Goal: Check status: Check status

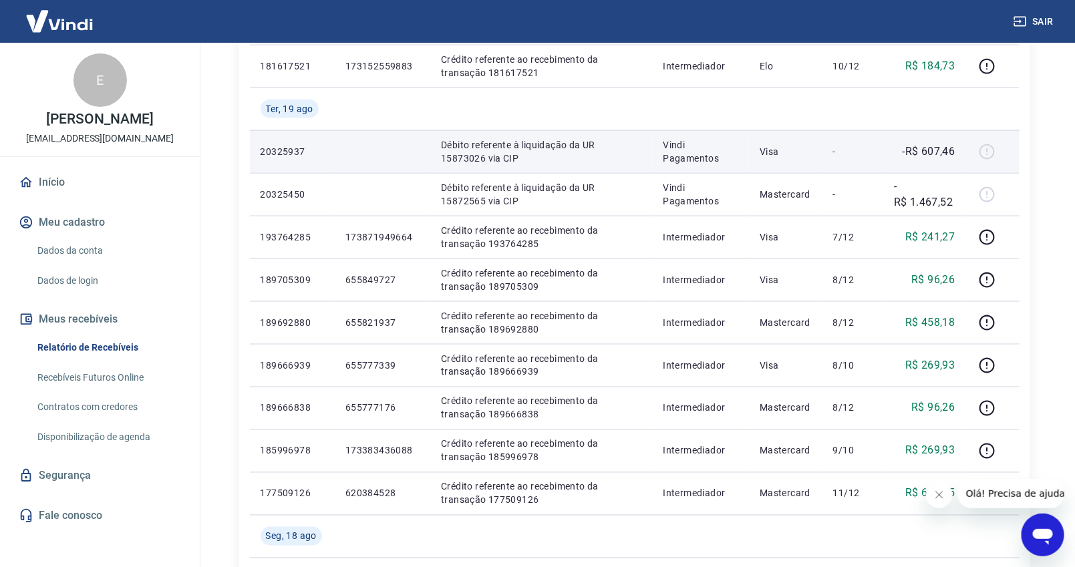
scroll to position [816, 0]
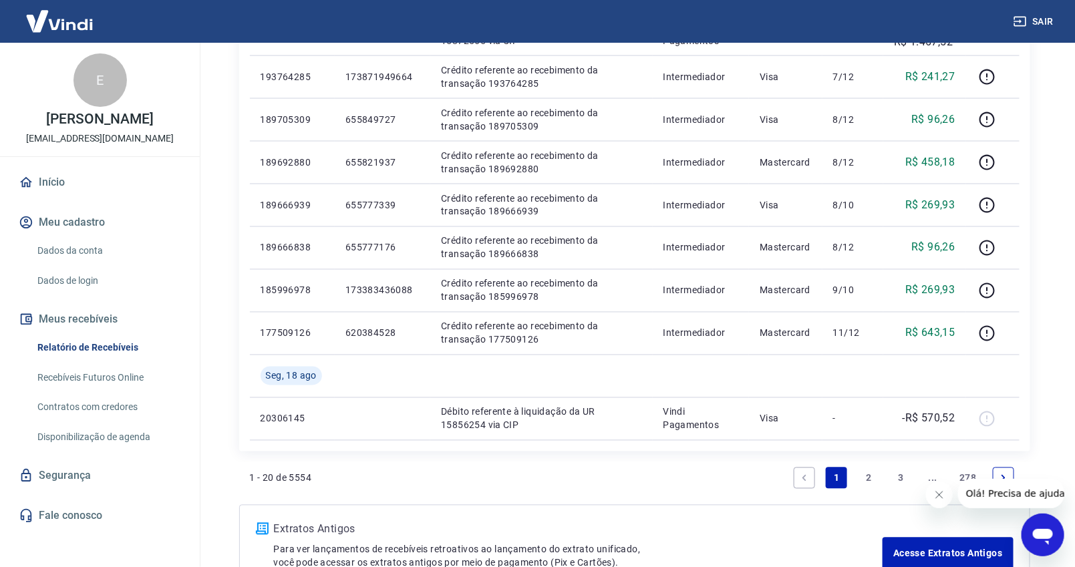
click at [871, 480] on link "2" at bounding box center [868, 478] width 21 height 21
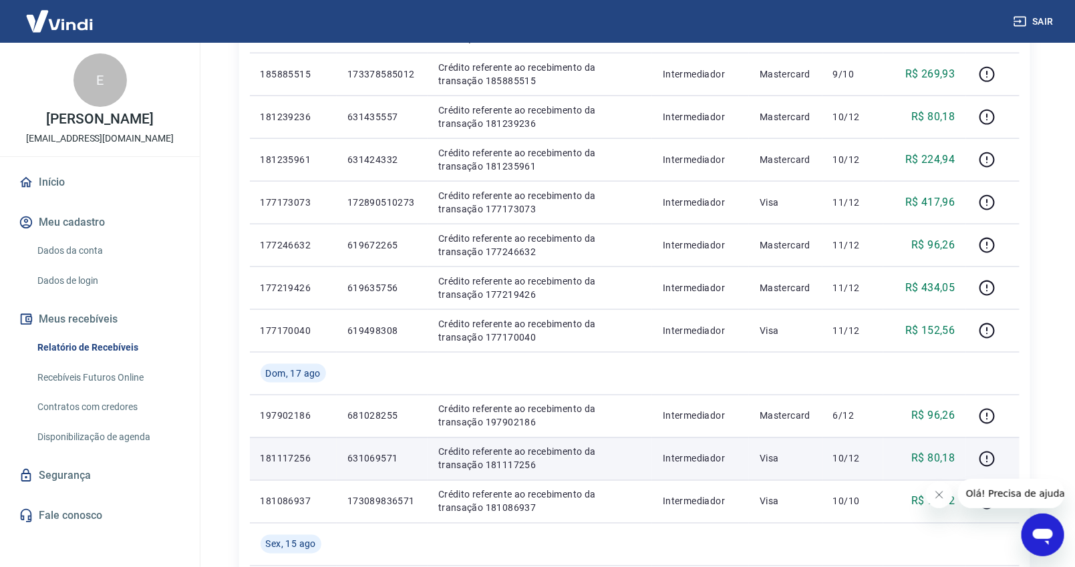
scroll to position [742, 0]
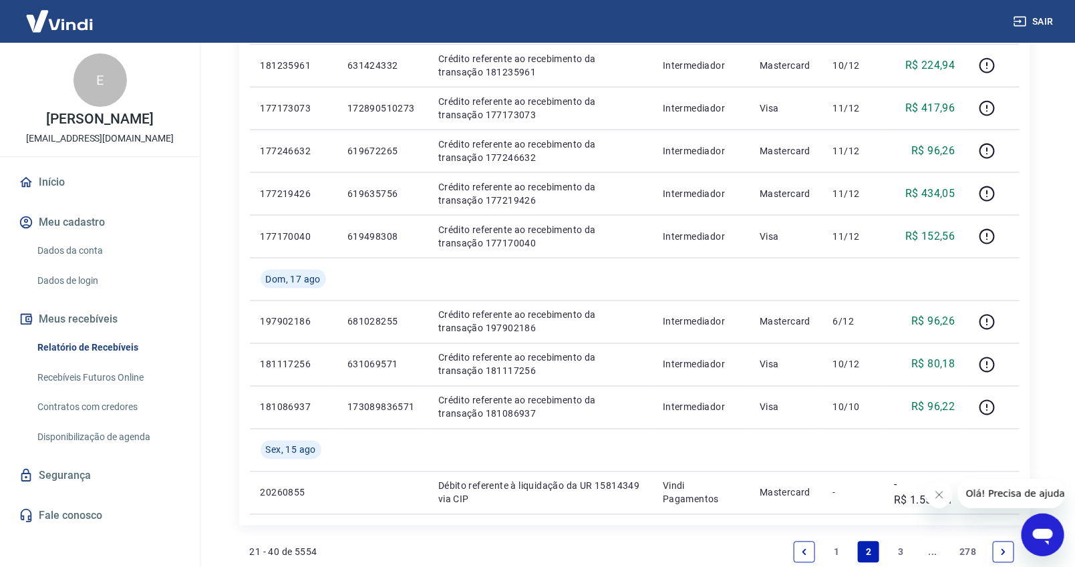
click at [841, 548] on link "1" at bounding box center [836, 552] width 21 height 21
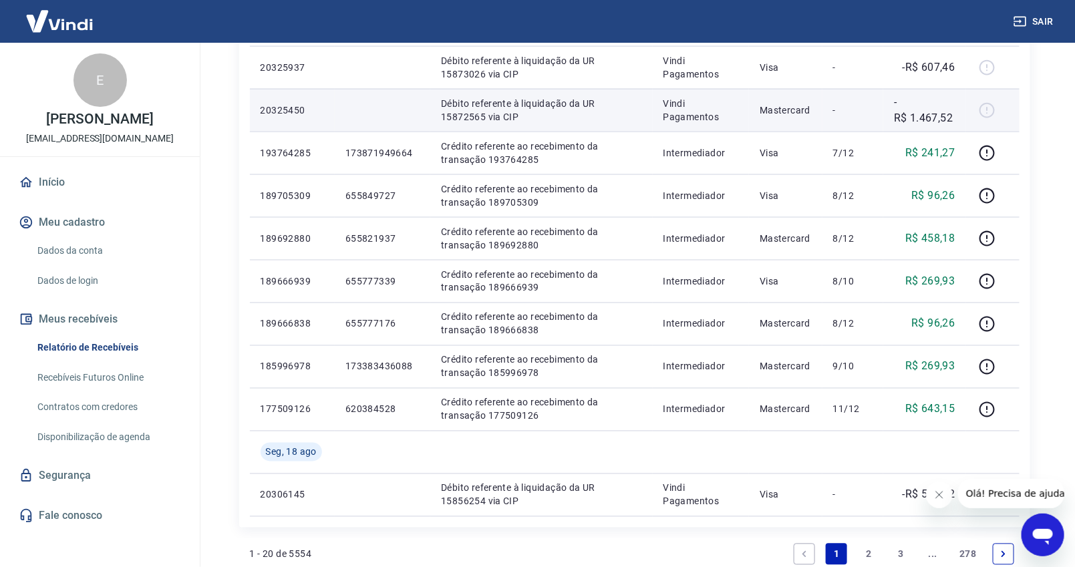
scroll to position [891, 0]
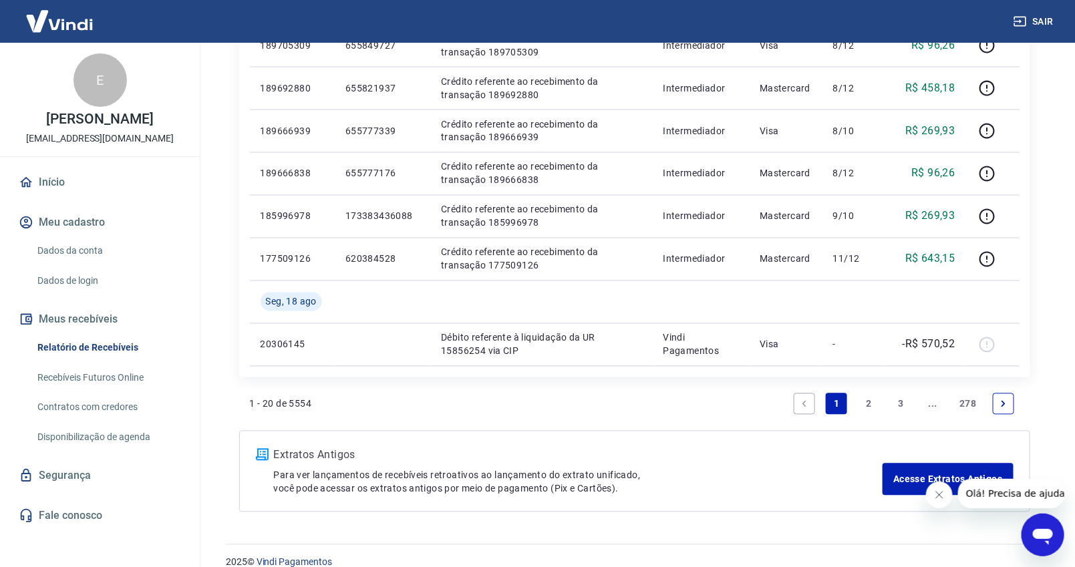
click at [871, 402] on link "2" at bounding box center [868, 403] width 21 height 21
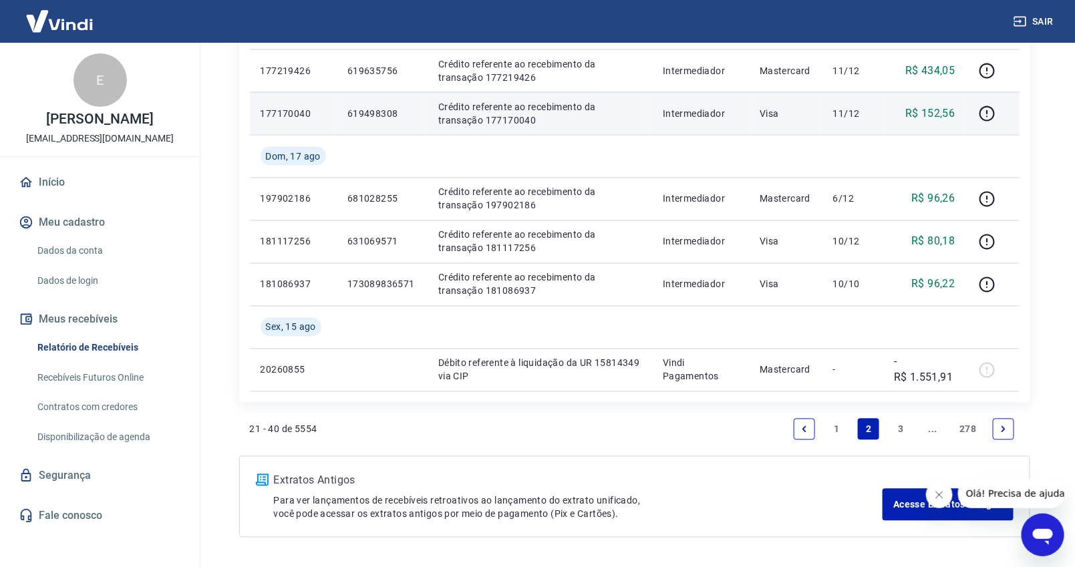
scroll to position [908, 0]
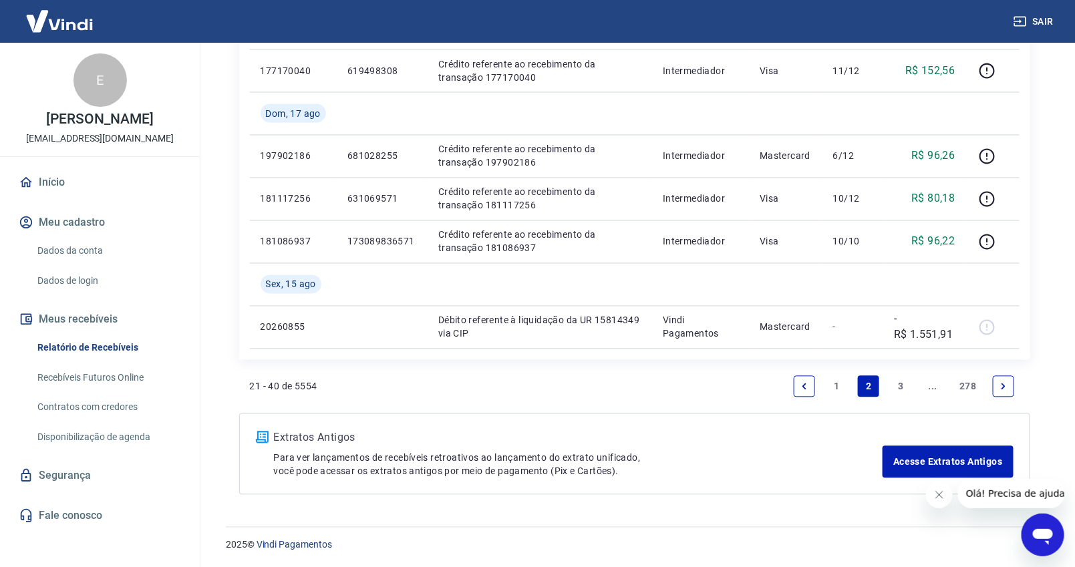
click at [834, 383] on link "1" at bounding box center [836, 386] width 21 height 21
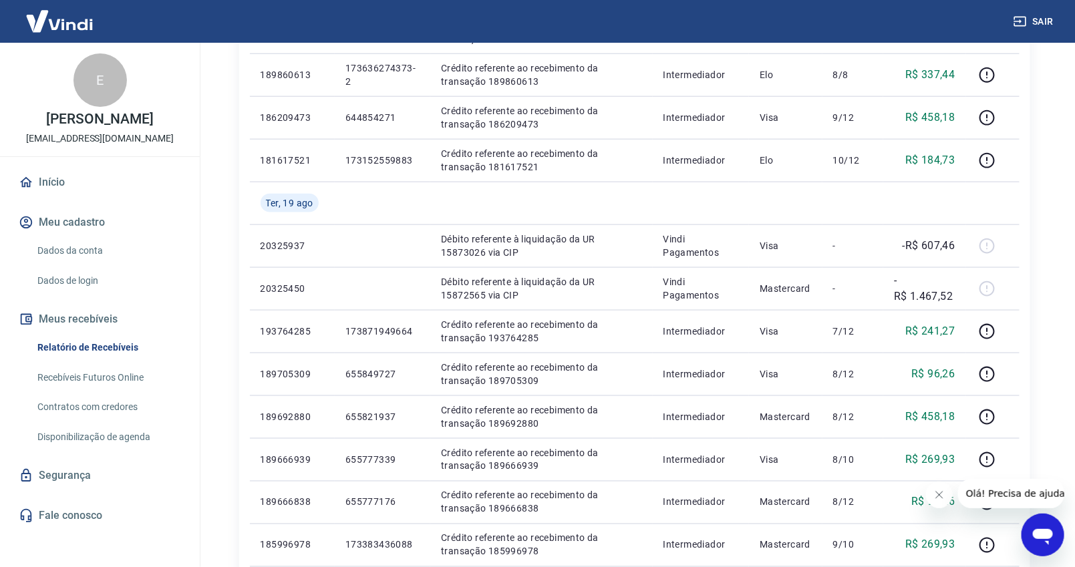
scroll to position [891, 0]
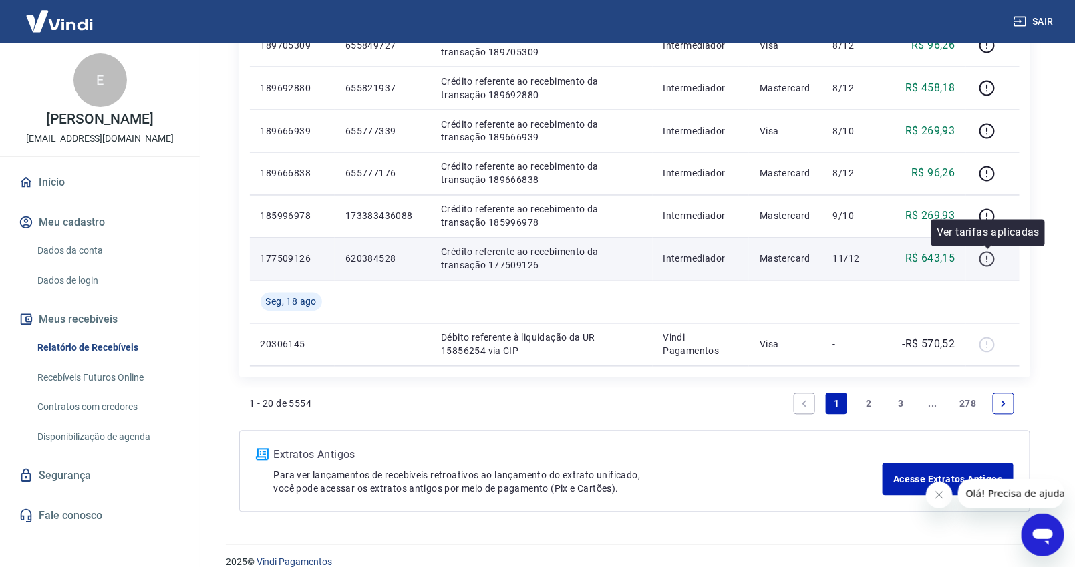
click at [987, 260] on icon "button" at bounding box center [987, 259] width 17 height 17
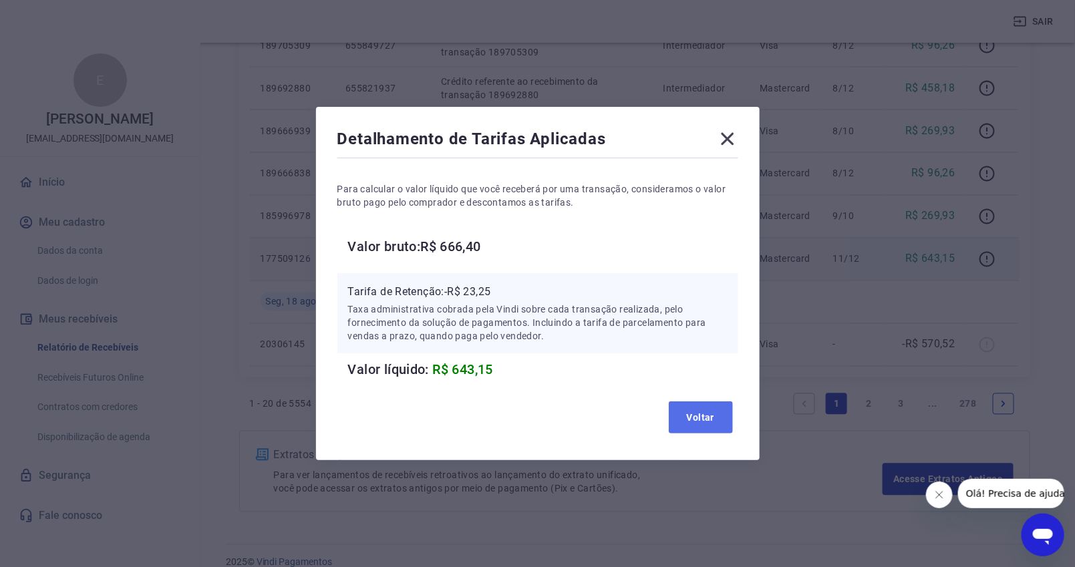
click at [708, 418] on button "Voltar" at bounding box center [701, 418] width 64 height 32
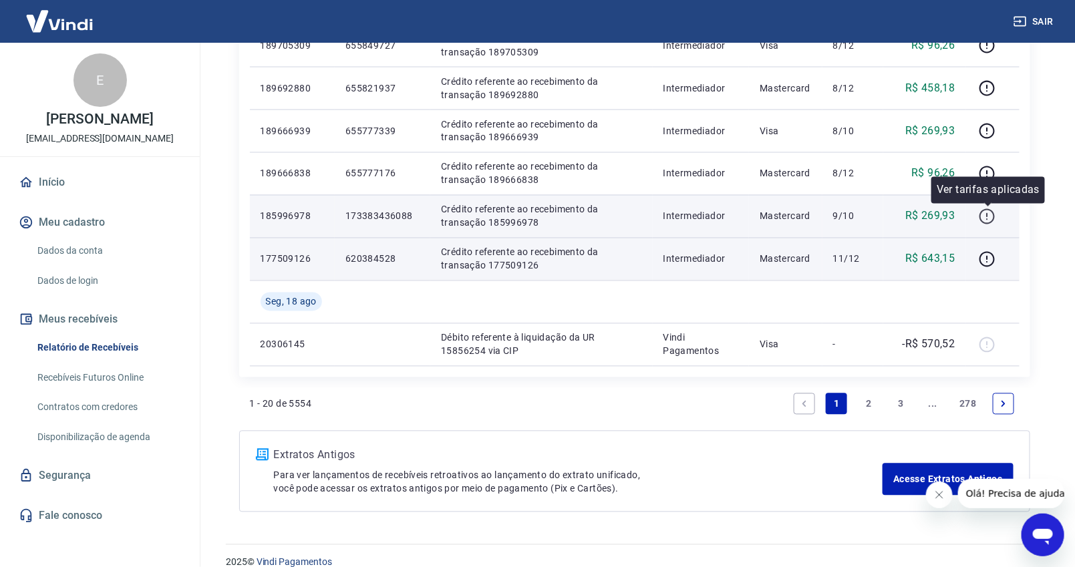
click at [990, 213] on icon "button" at bounding box center [987, 216] width 17 height 17
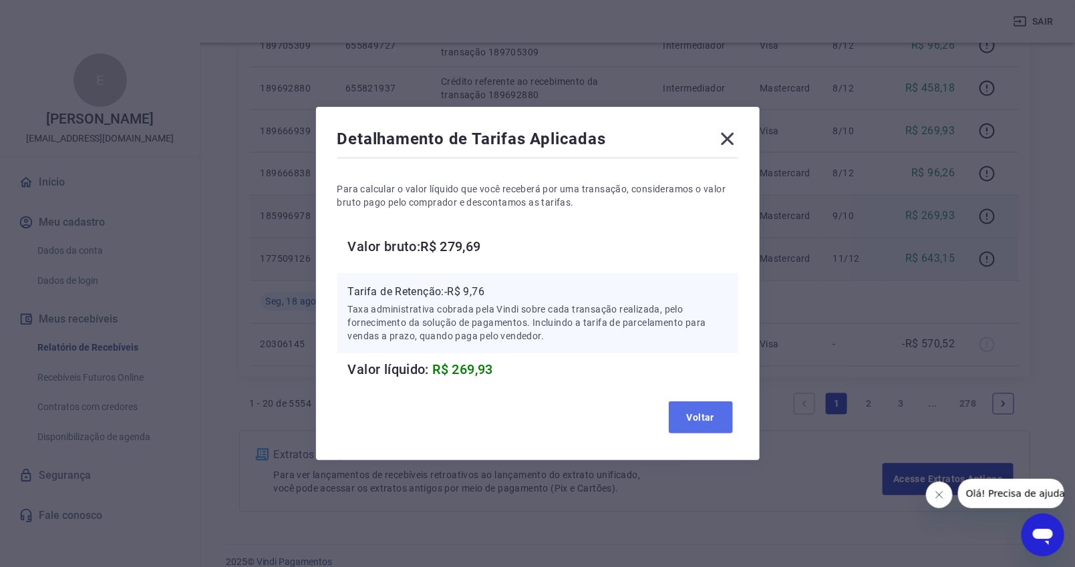
click at [715, 411] on button "Voltar" at bounding box center [701, 418] width 64 height 32
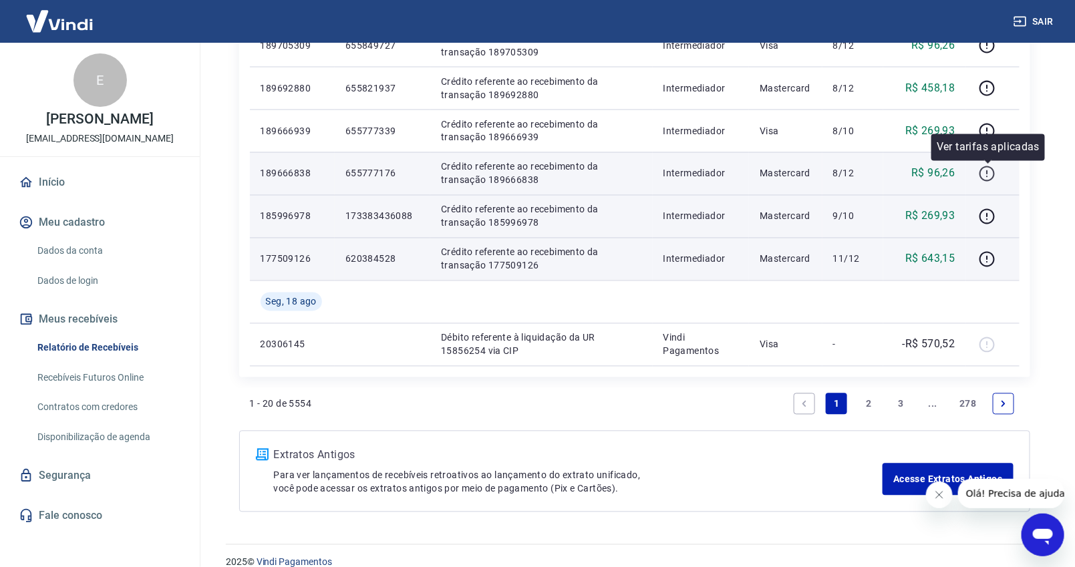
click at [989, 167] on icon "button" at bounding box center [986, 173] width 15 height 15
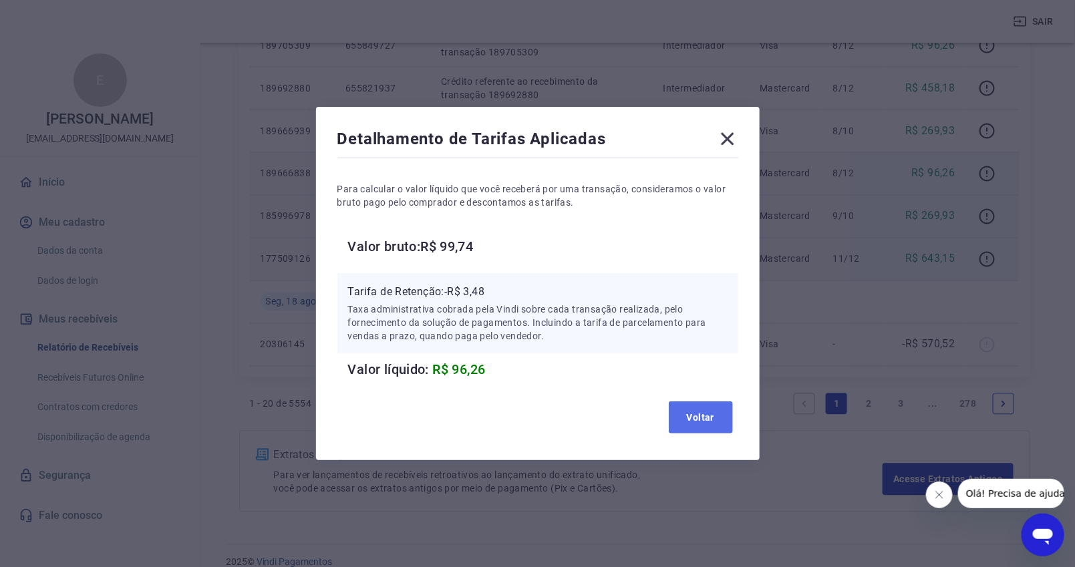
click at [702, 414] on button "Voltar" at bounding box center [701, 418] width 64 height 32
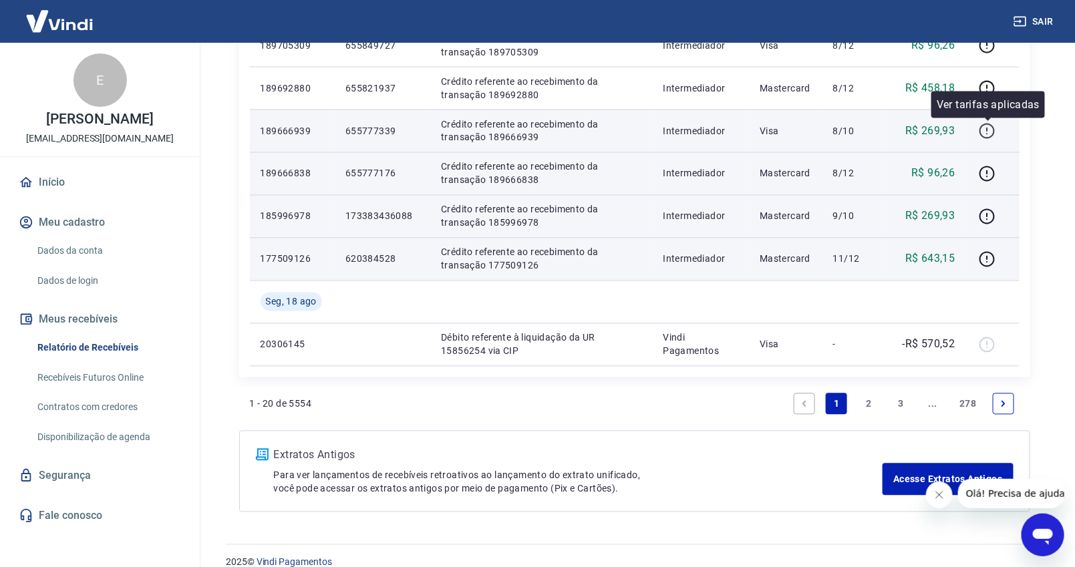
click at [986, 132] on icon "button" at bounding box center [987, 131] width 17 height 17
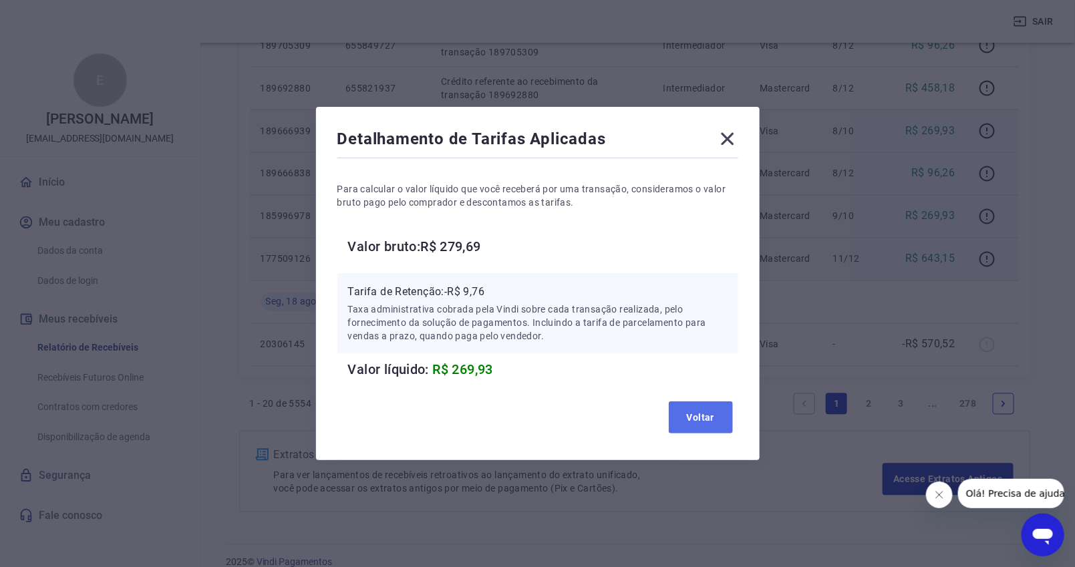
click at [718, 408] on button "Voltar" at bounding box center [701, 418] width 64 height 32
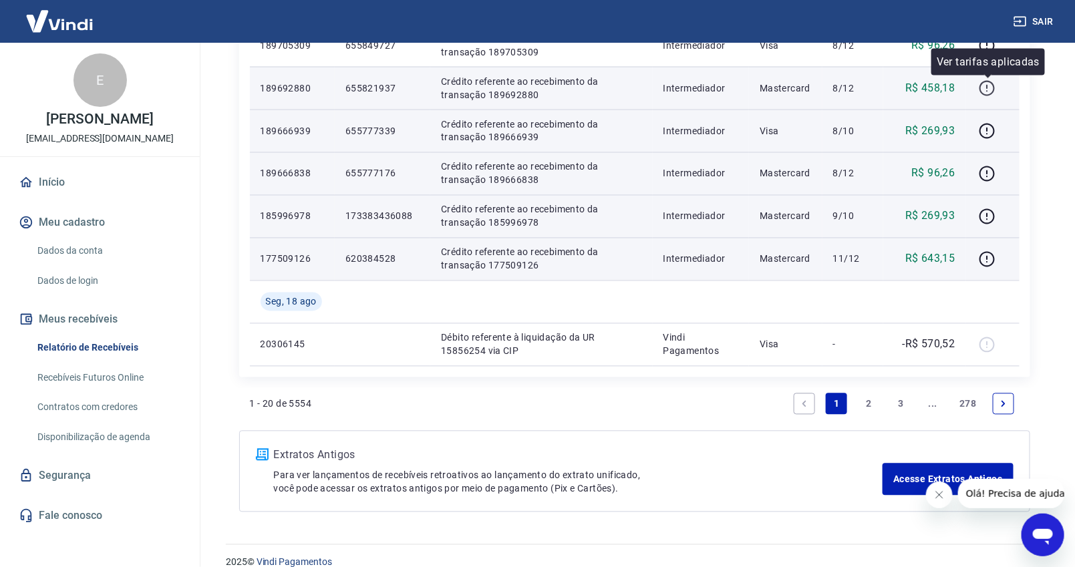
click at [986, 86] on icon "button" at bounding box center [987, 88] width 17 height 17
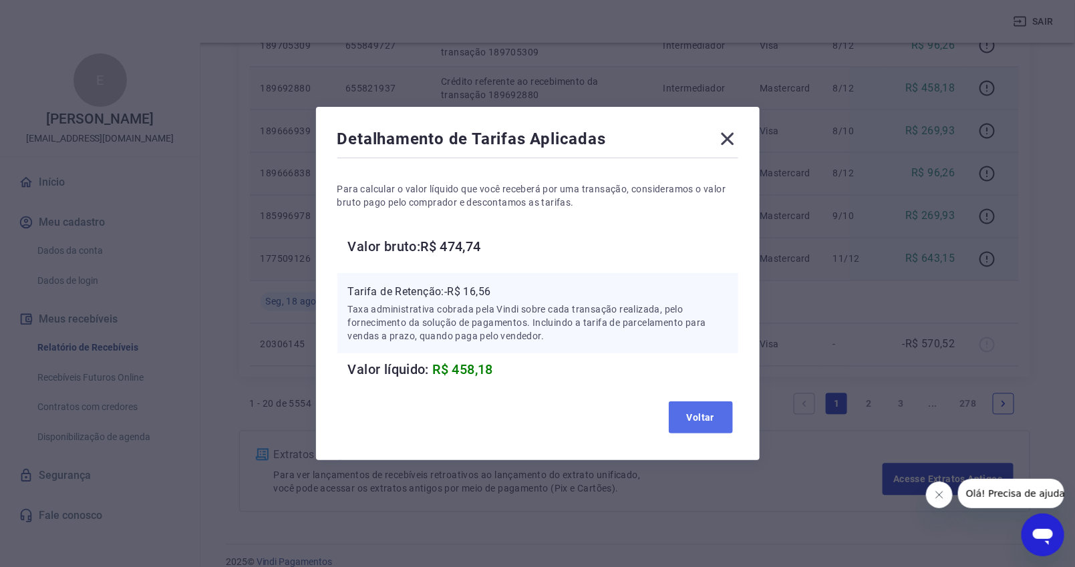
click at [710, 413] on button "Voltar" at bounding box center [701, 418] width 64 height 32
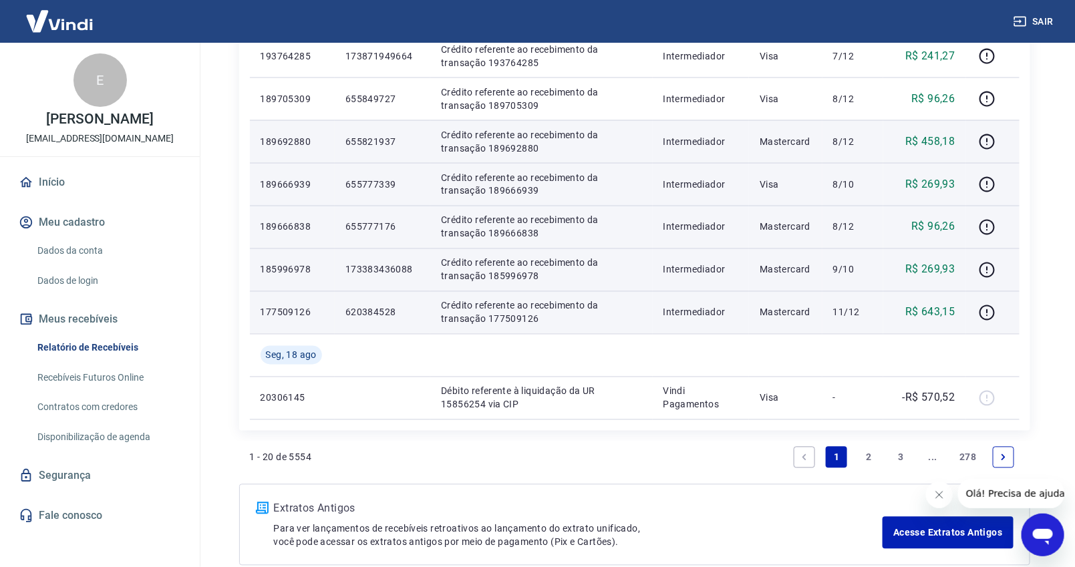
scroll to position [816, 0]
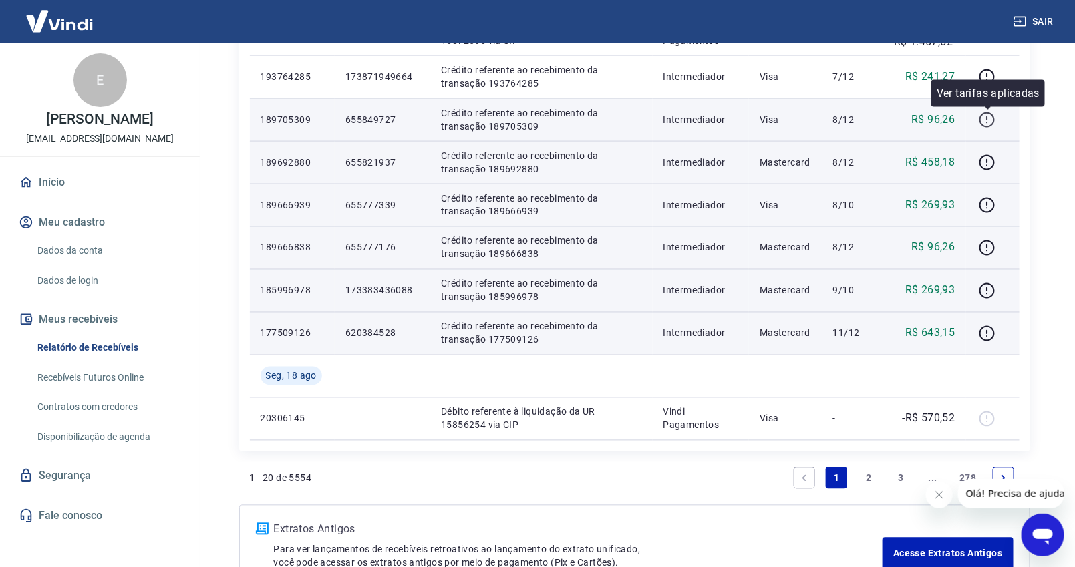
click at [993, 116] on icon "button" at bounding box center [986, 119] width 15 height 15
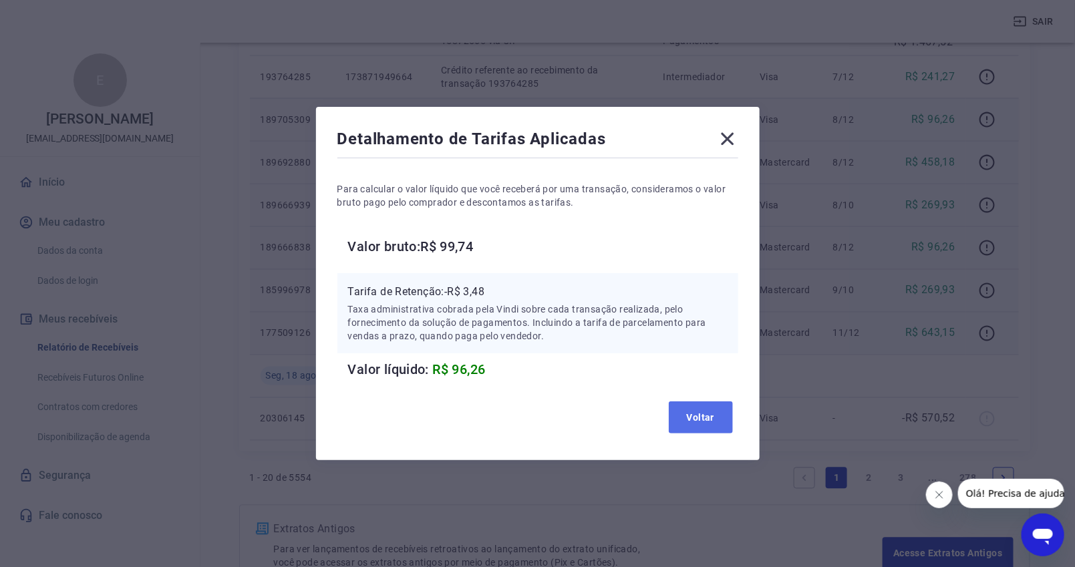
click at [710, 418] on button "Voltar" at bounding box center [701, 418] width 64 height 32
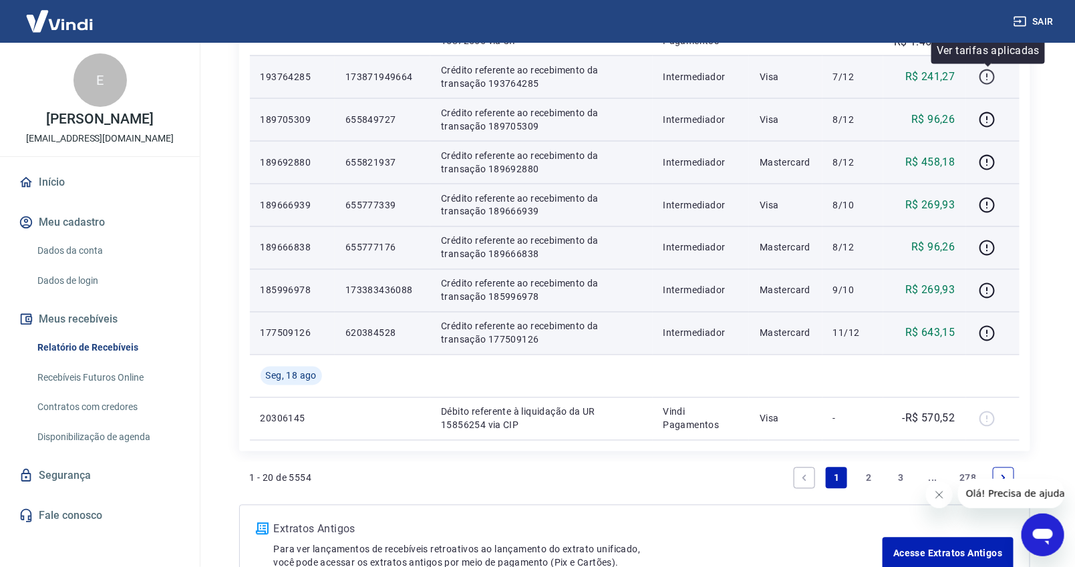
click at [993, 78] on icon "button" at bounding box center [987, 77] width 17 height 17
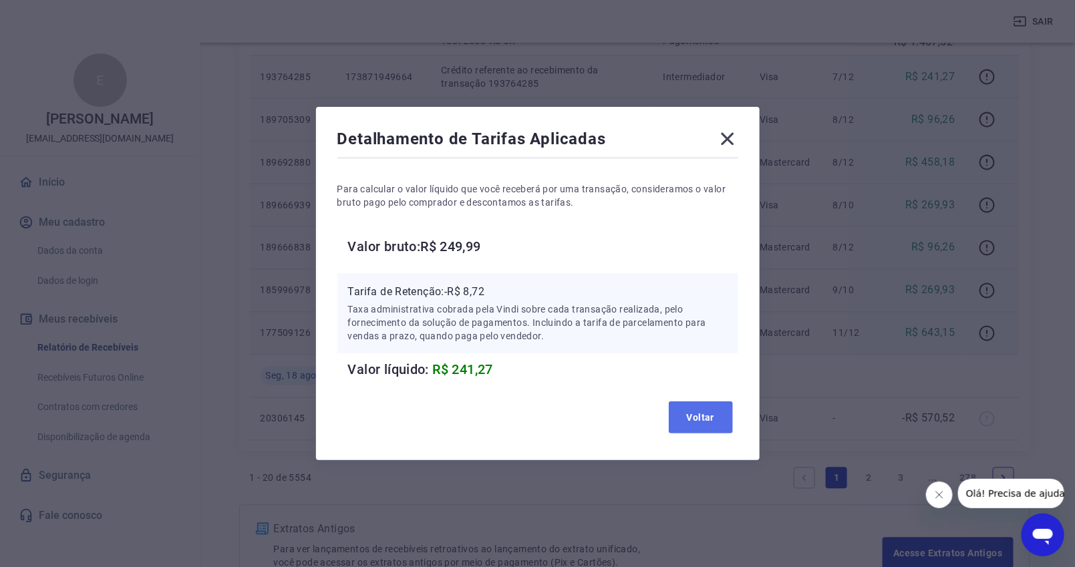
click at [699, 416] on button "Voltar" at bounding box center [701, 418] width 64 height 32
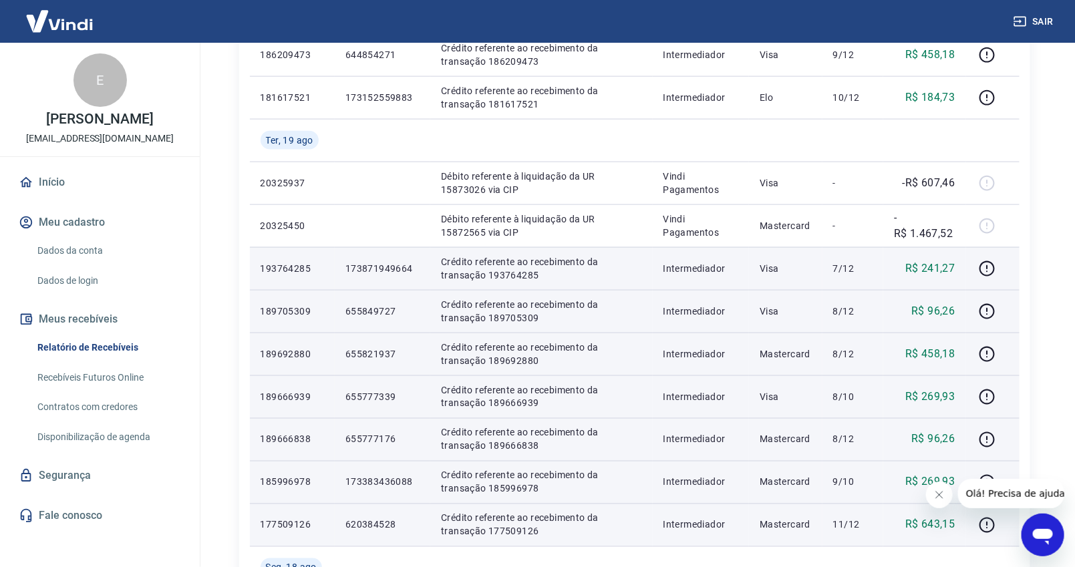
scroll to position [593, 0]
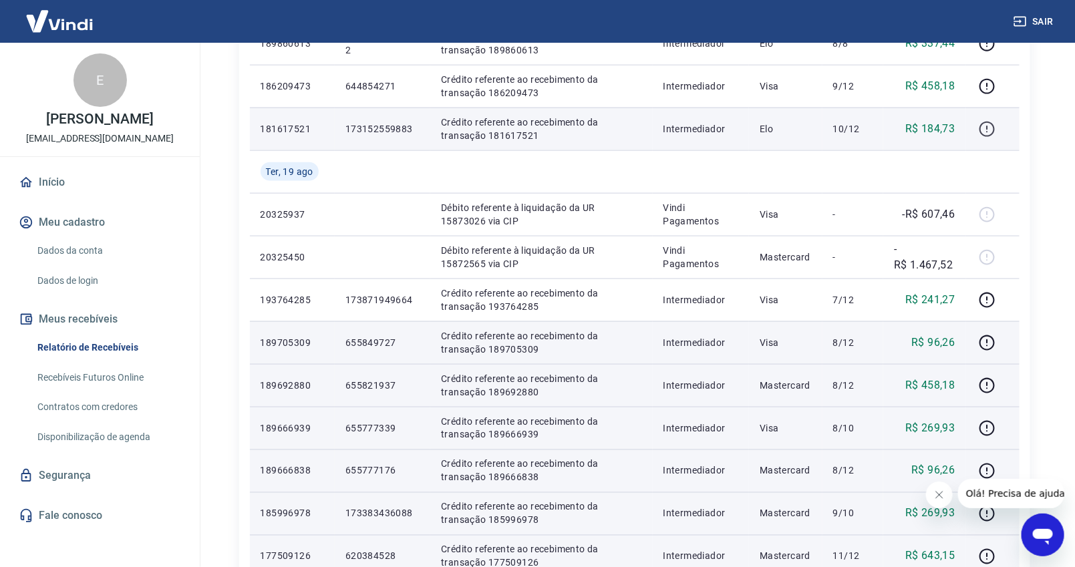
click at [995, 131] on icon "button" at bounding box center [987, 129] width 17 height 17
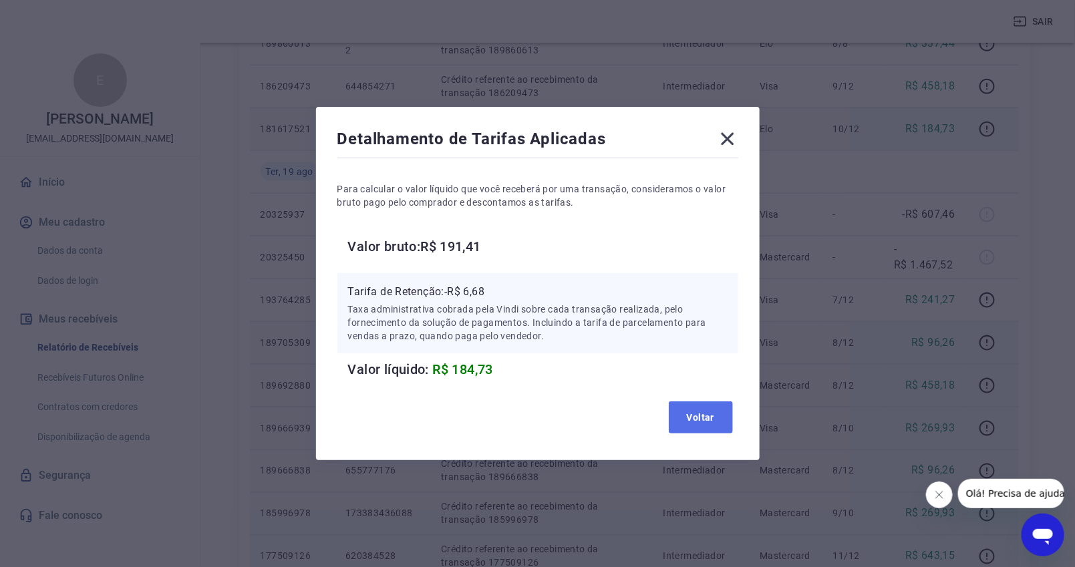
click at [703, 413] on button "Voltar" at bounding box center [701, 418] width 64 height 32
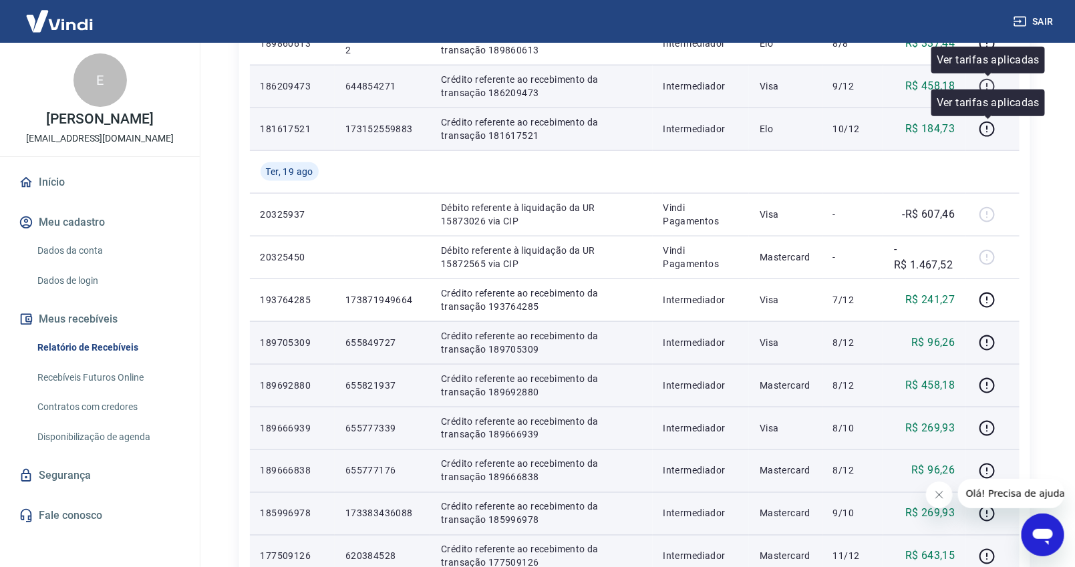
click at [991, 84] on icon "button" at bounding box center [987, 86] width 17 height 17
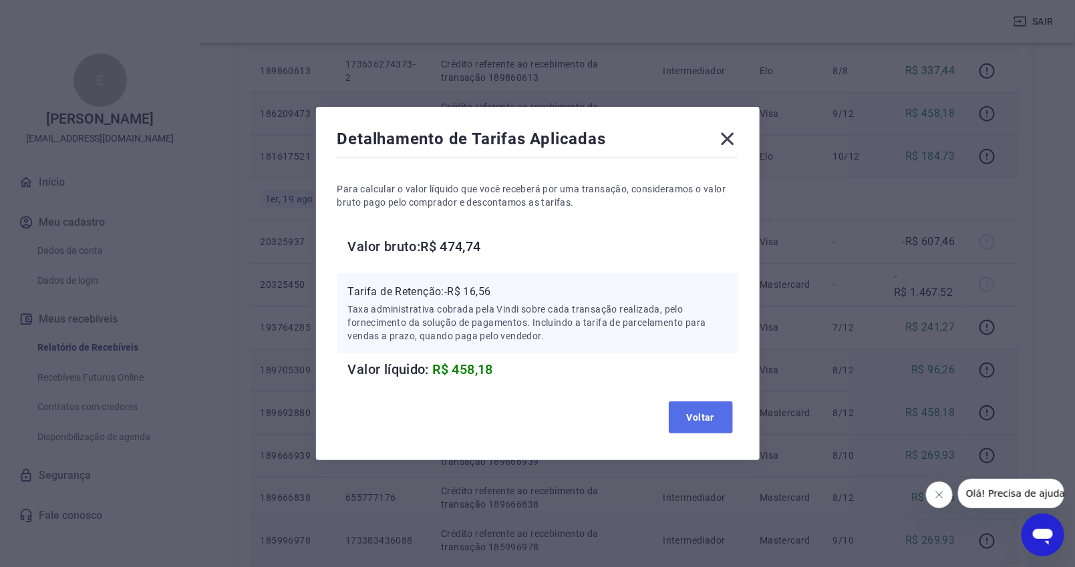
click at [710, 406] on button "Voltar" at bounding box center [701, 418] width 64 height 32
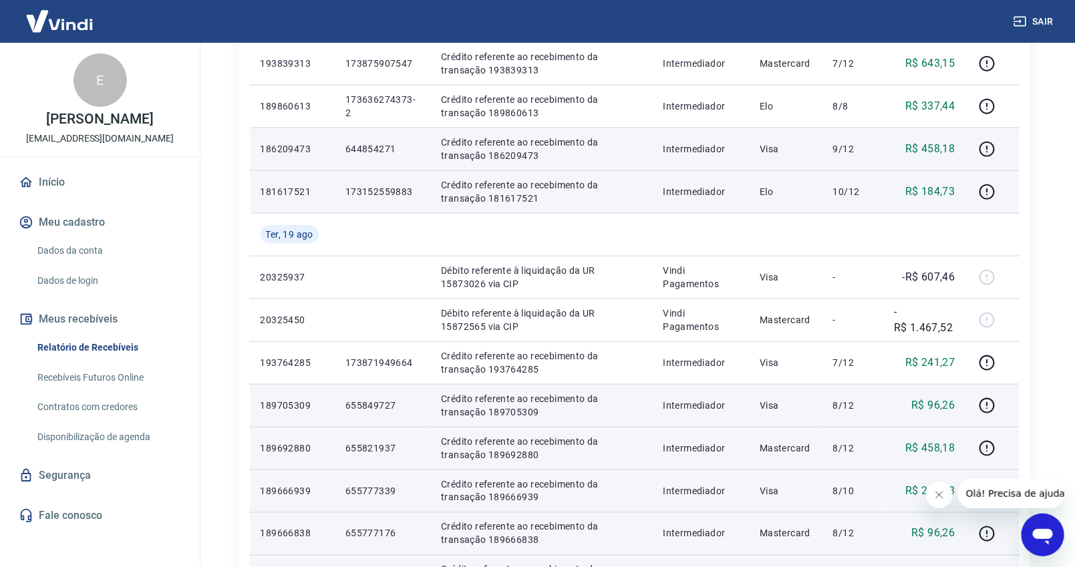
scroll to position [519, 0]
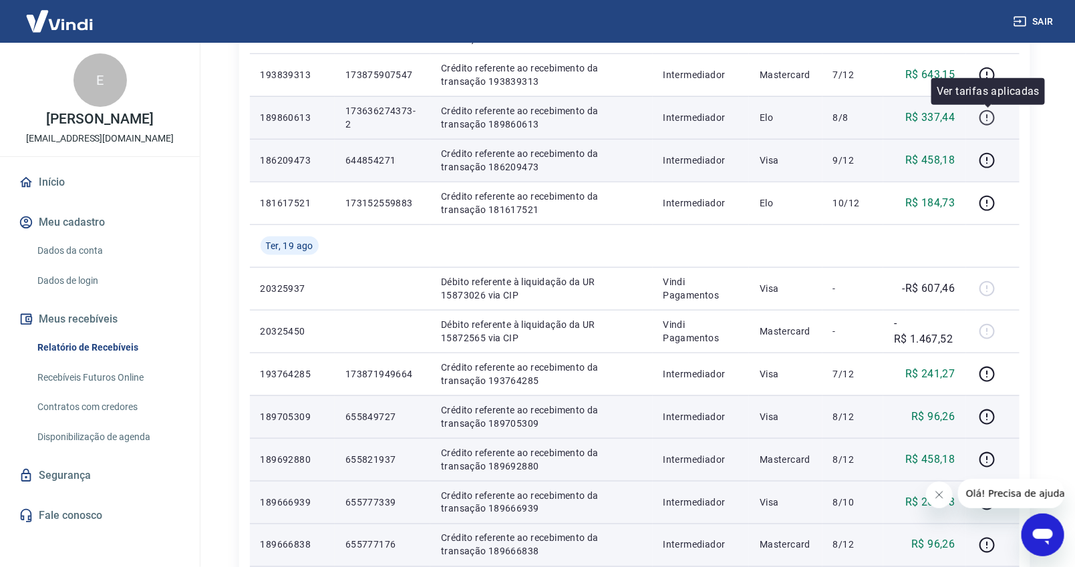
click at [985, 121] on icon "button" at bounding box center [987, 118] width 17 height 17
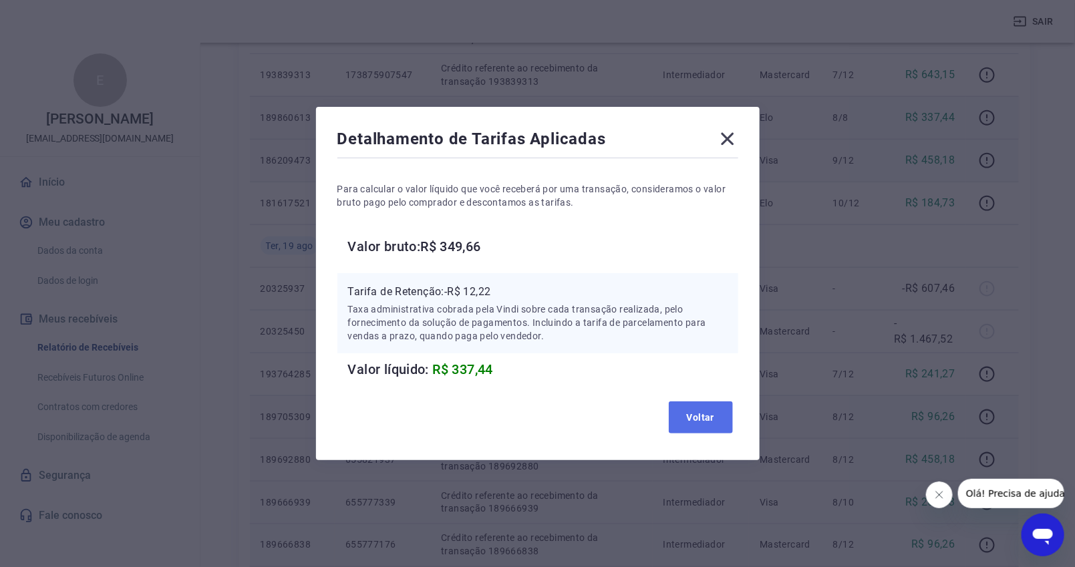
click at [698, 410] on button "Voltar" at bounding box center [701, 418] width 64 height 32
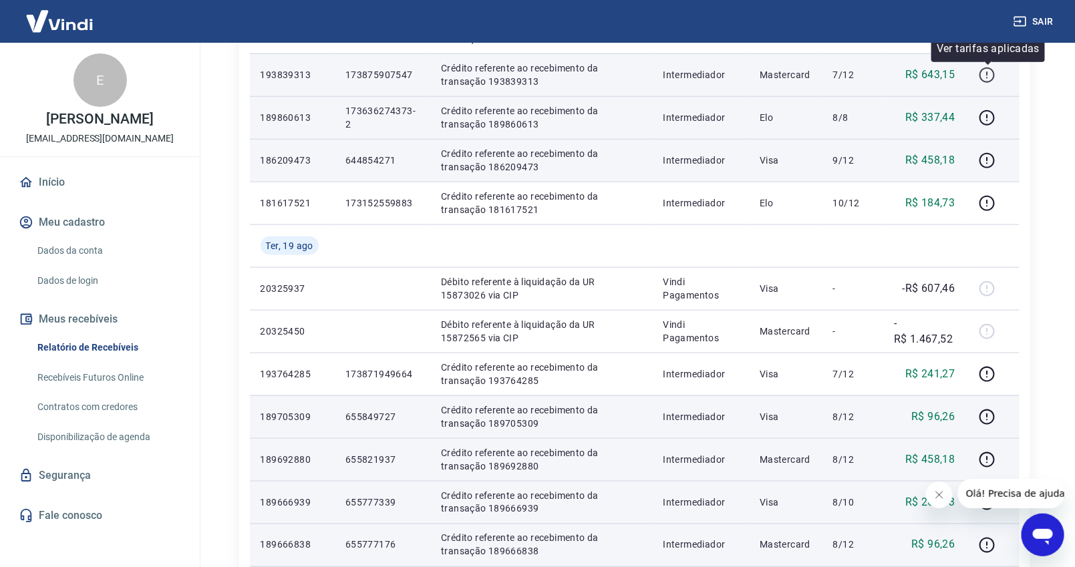
click at [993, 73] on icon "button" at bounding box center [987, 75] width 17 height 17
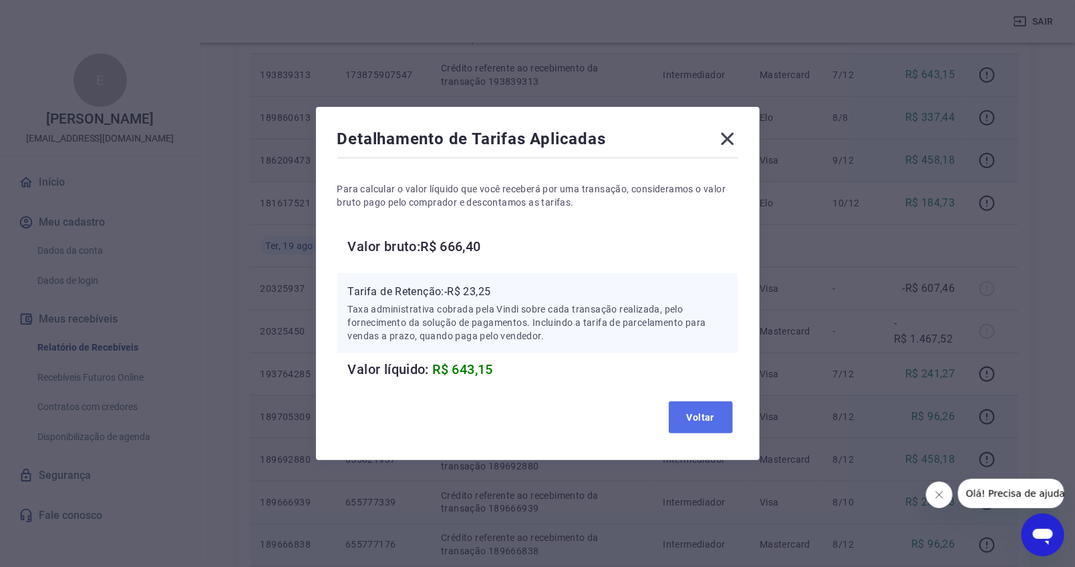
click at [727, 424] on button "Voltar" at bounding box center [701, 418] width 64 height 32
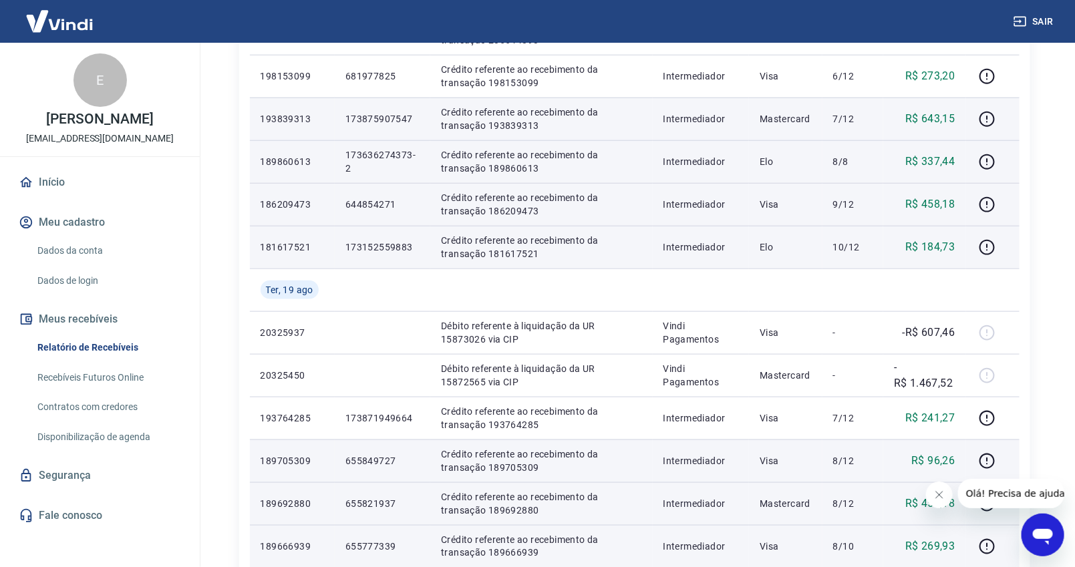
scroll to position [445, 0]
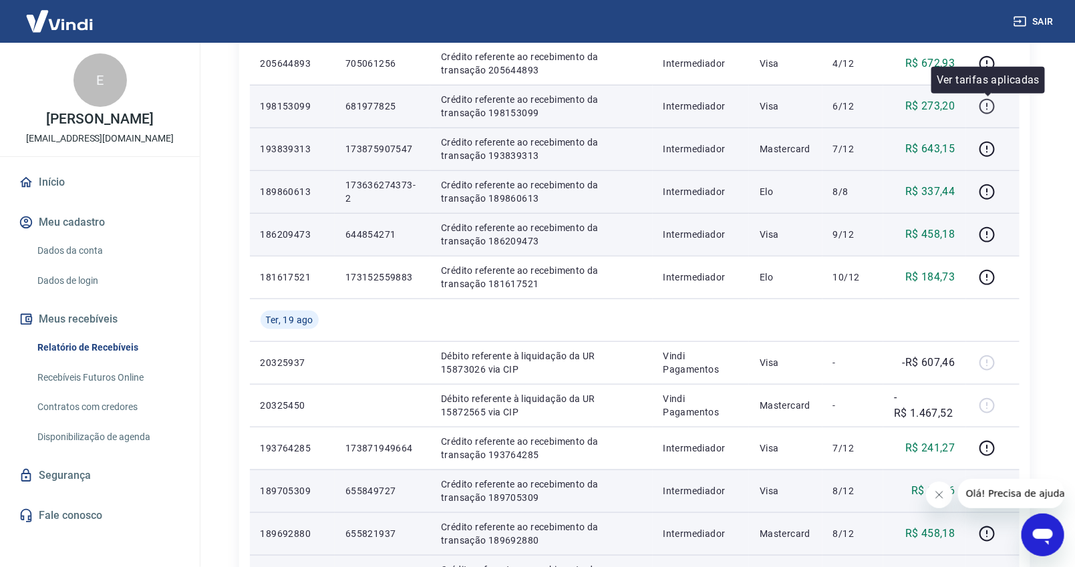
click at [984, 104] on icon "button" at bounding box center [987, 106] width 17 height 17
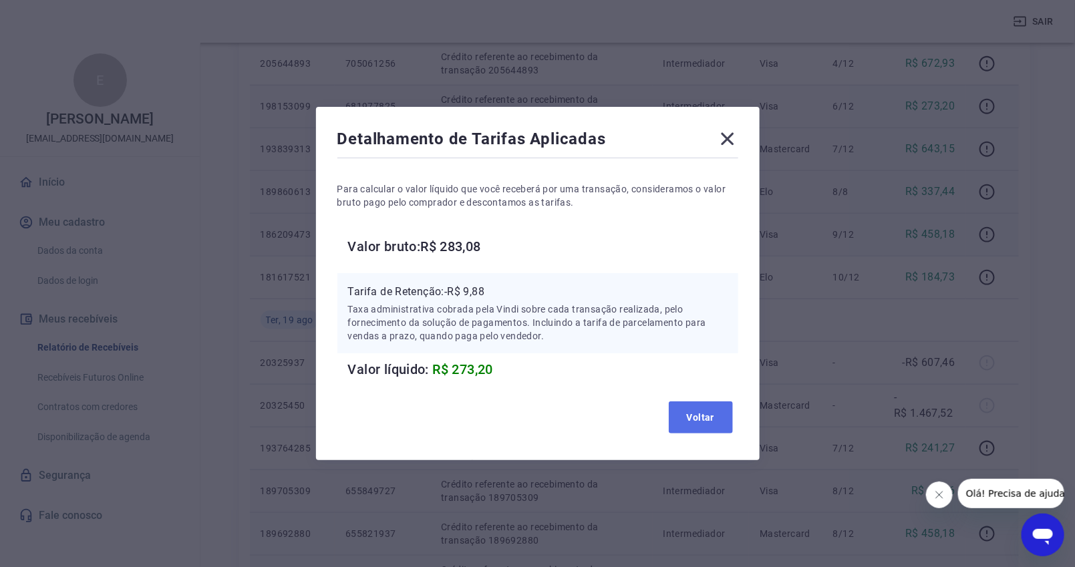
click at [711, 416] on button "Voltar" at bounding box center [701, 418] width 64 height 32
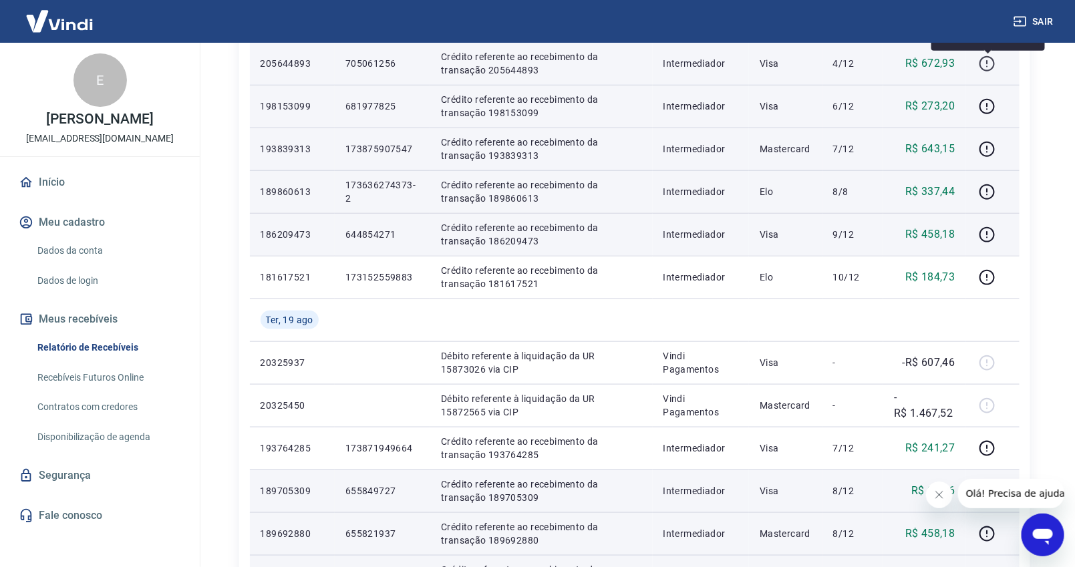
click at [988, 65] on icon "button" at bounding box center [987, 65] width 1 height 1
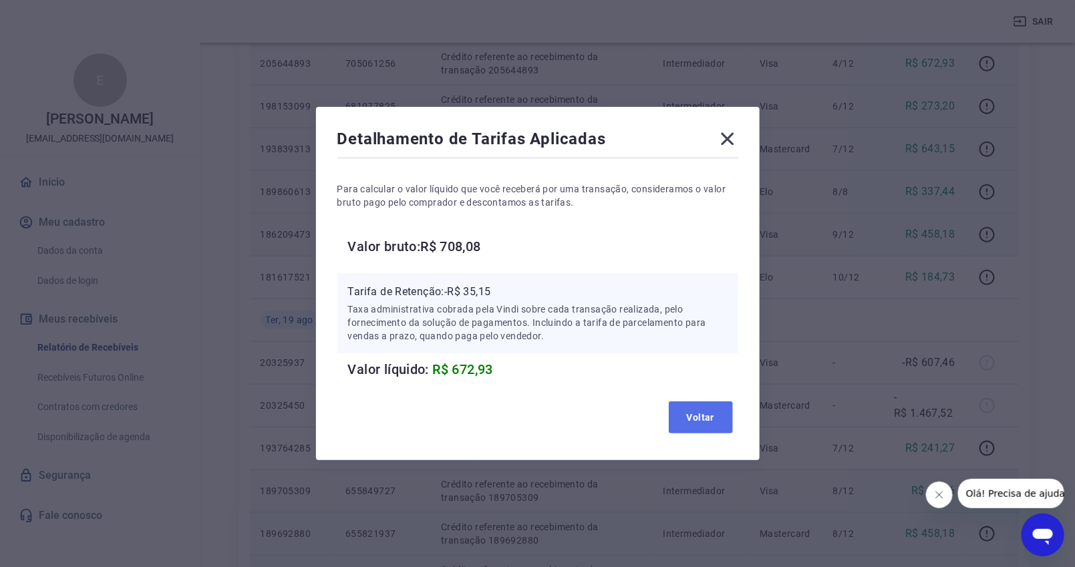
click at [710, 412] on button "Voltar" at bounding box center [701, 418] width 64 height 32
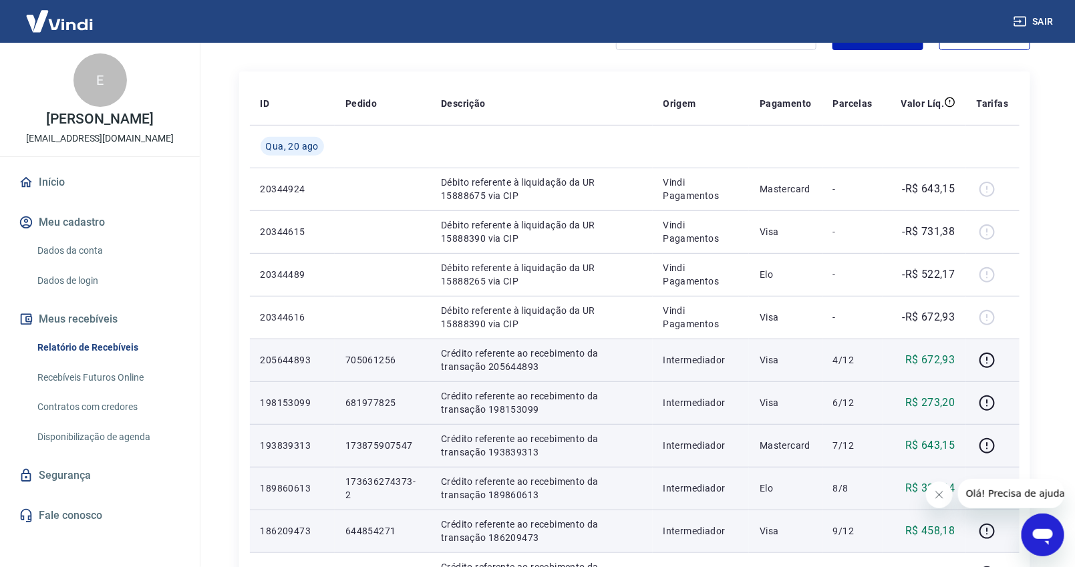
scroll to position [74, 0]
